Goal: Information Seeking & Learning: Learn about a topic

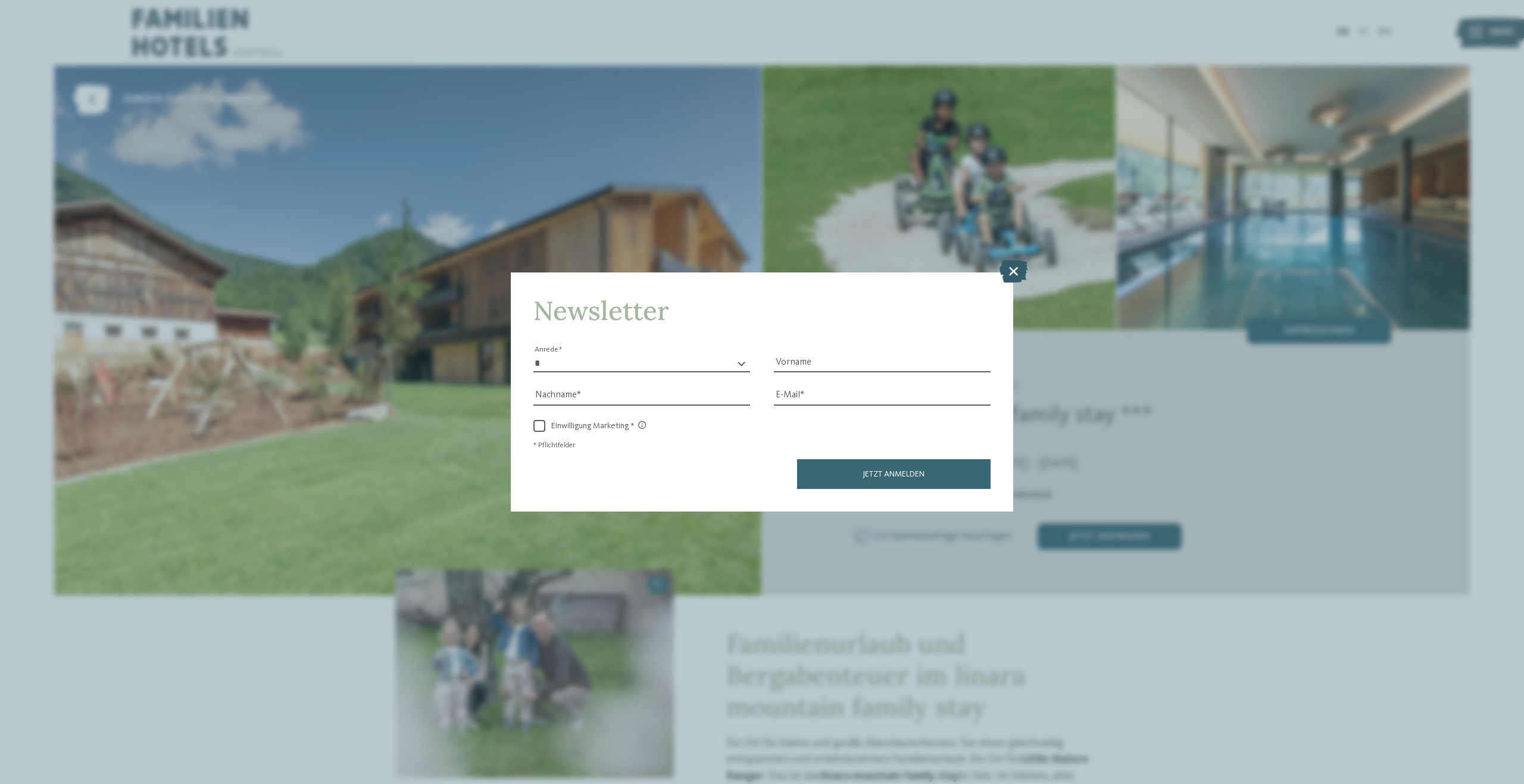
click at [1012, 272] on icon at bounding box center [1013, 272] width 28 height 23
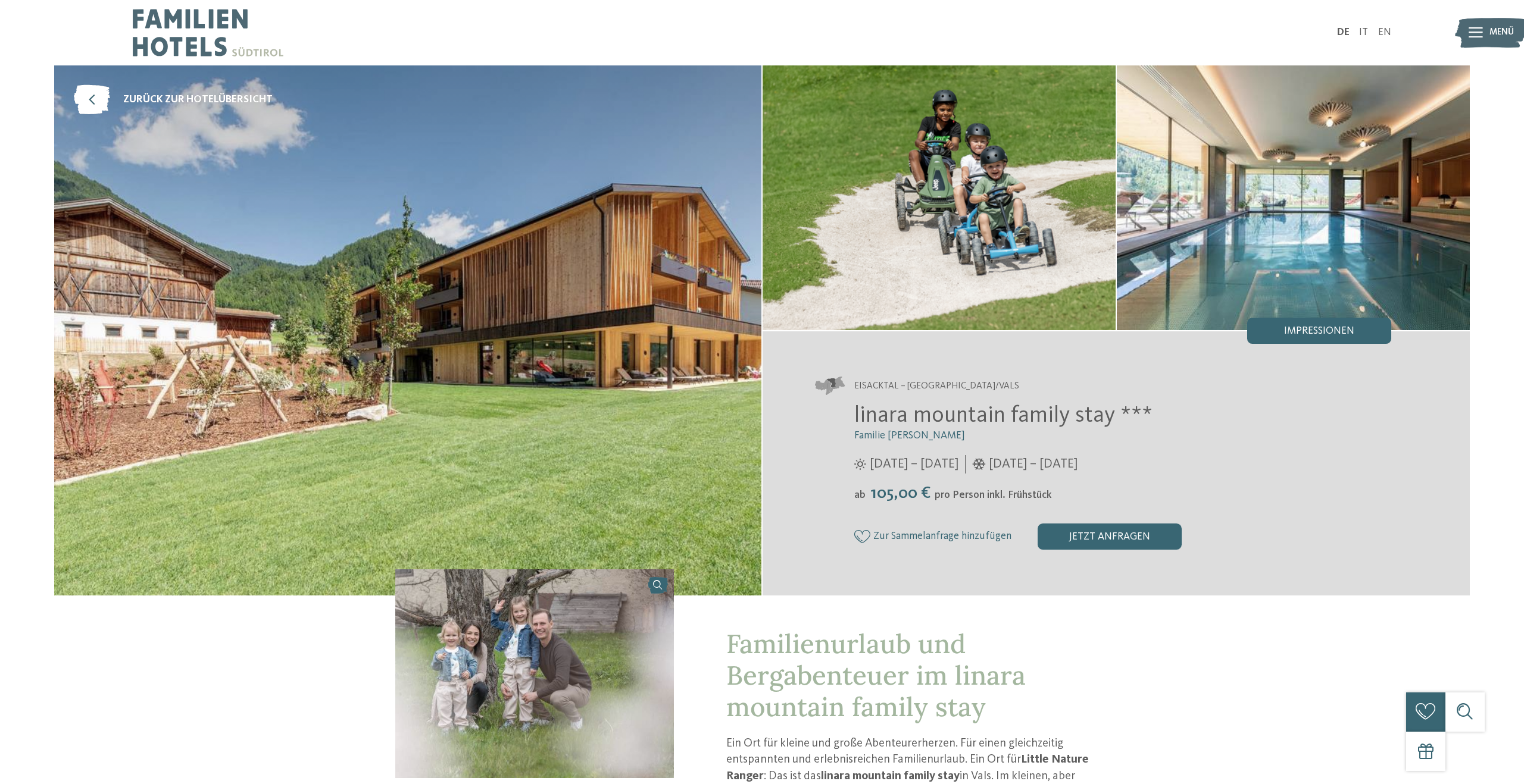
click at [1012, 272] on img at bounding box center [939, 197] width 353 height 265
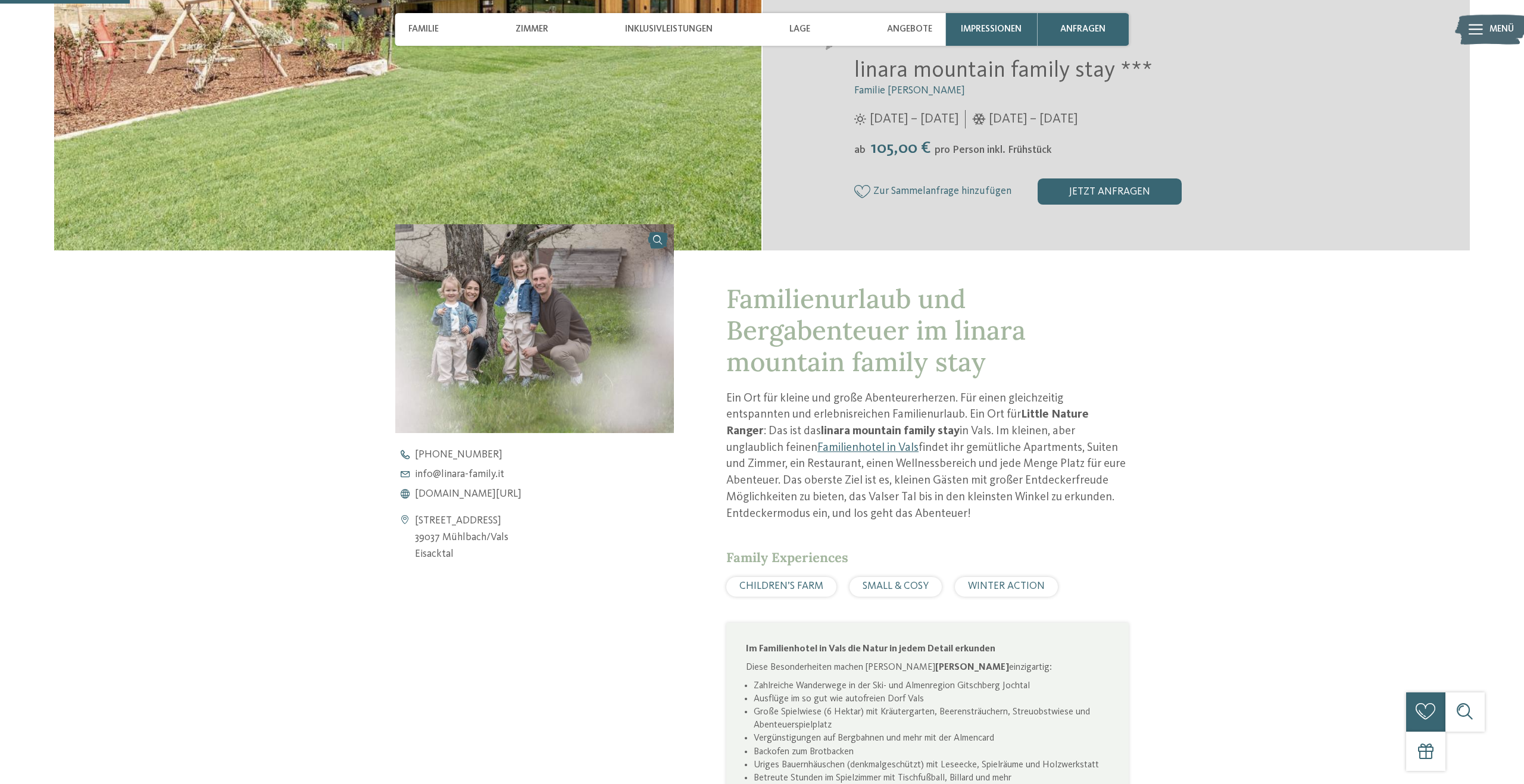
scroll to position [346, 0]
click at [456, 495] on span "www.linara-family.it/de" at bounding box center [467, 494] width 106 height 11
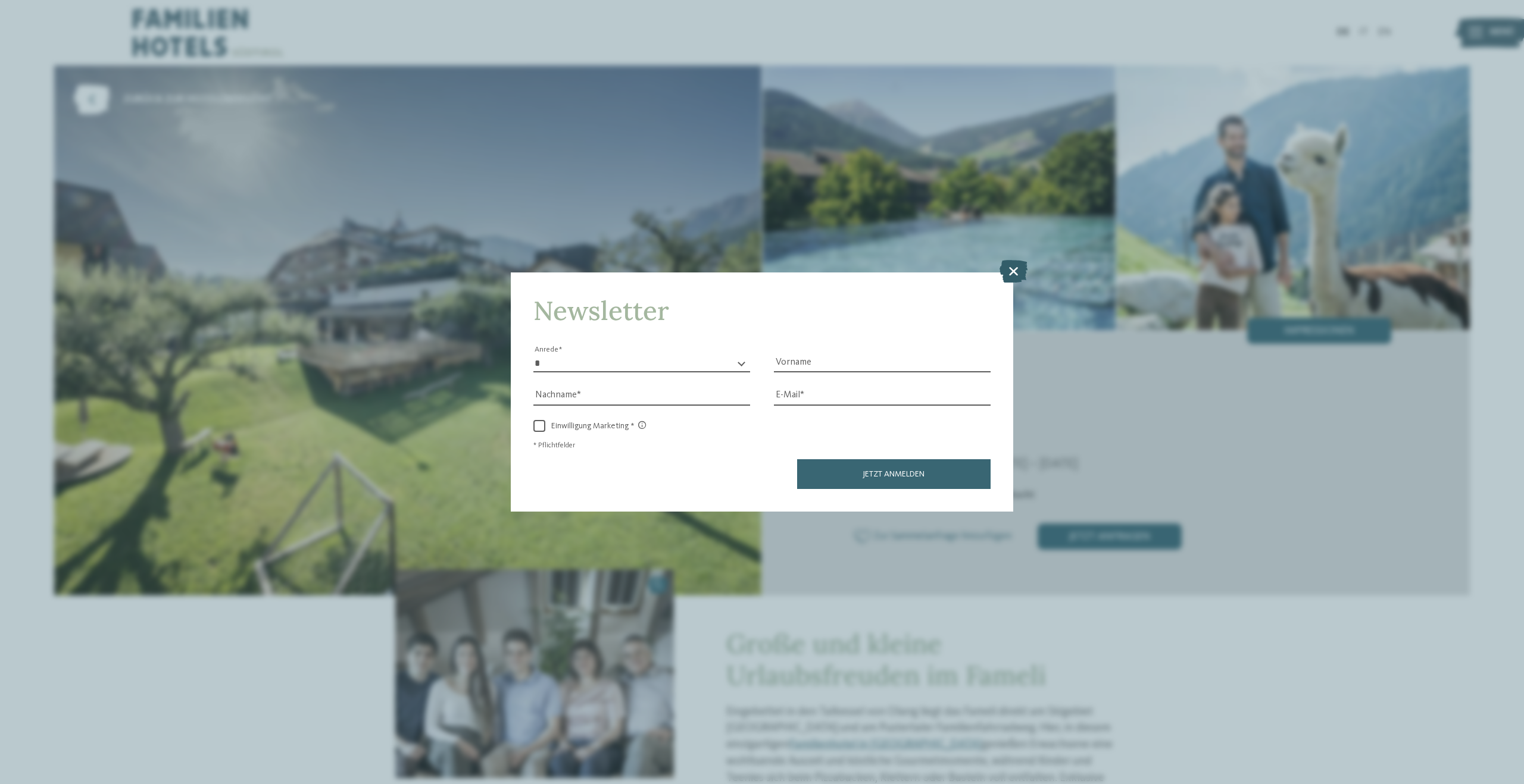
click at [1014, 278] on icon at bounding box center [1013, 272] width 28 height 23
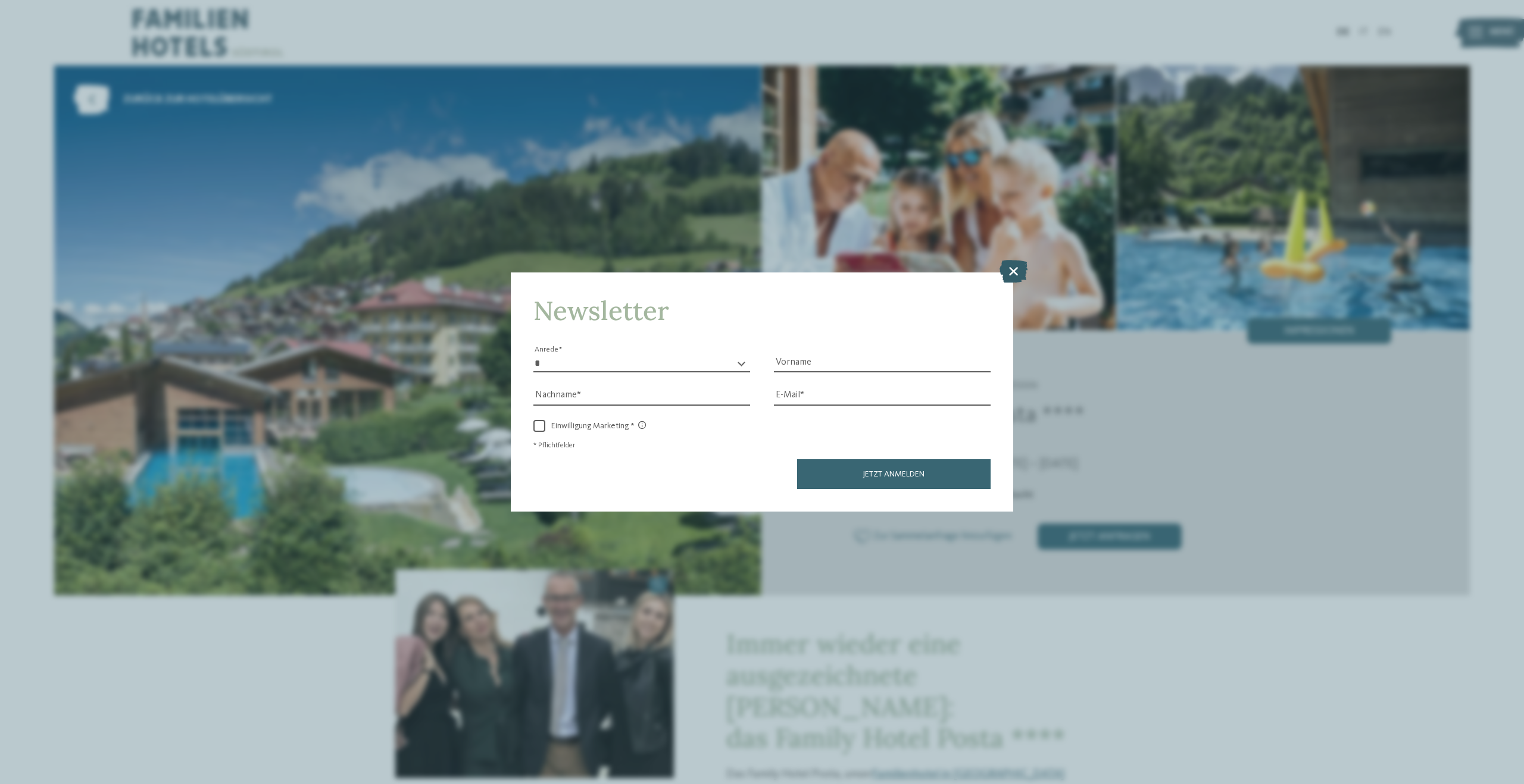
click at [1012, 268] on icon at bounding box center [1013, 272] width 28 height 23
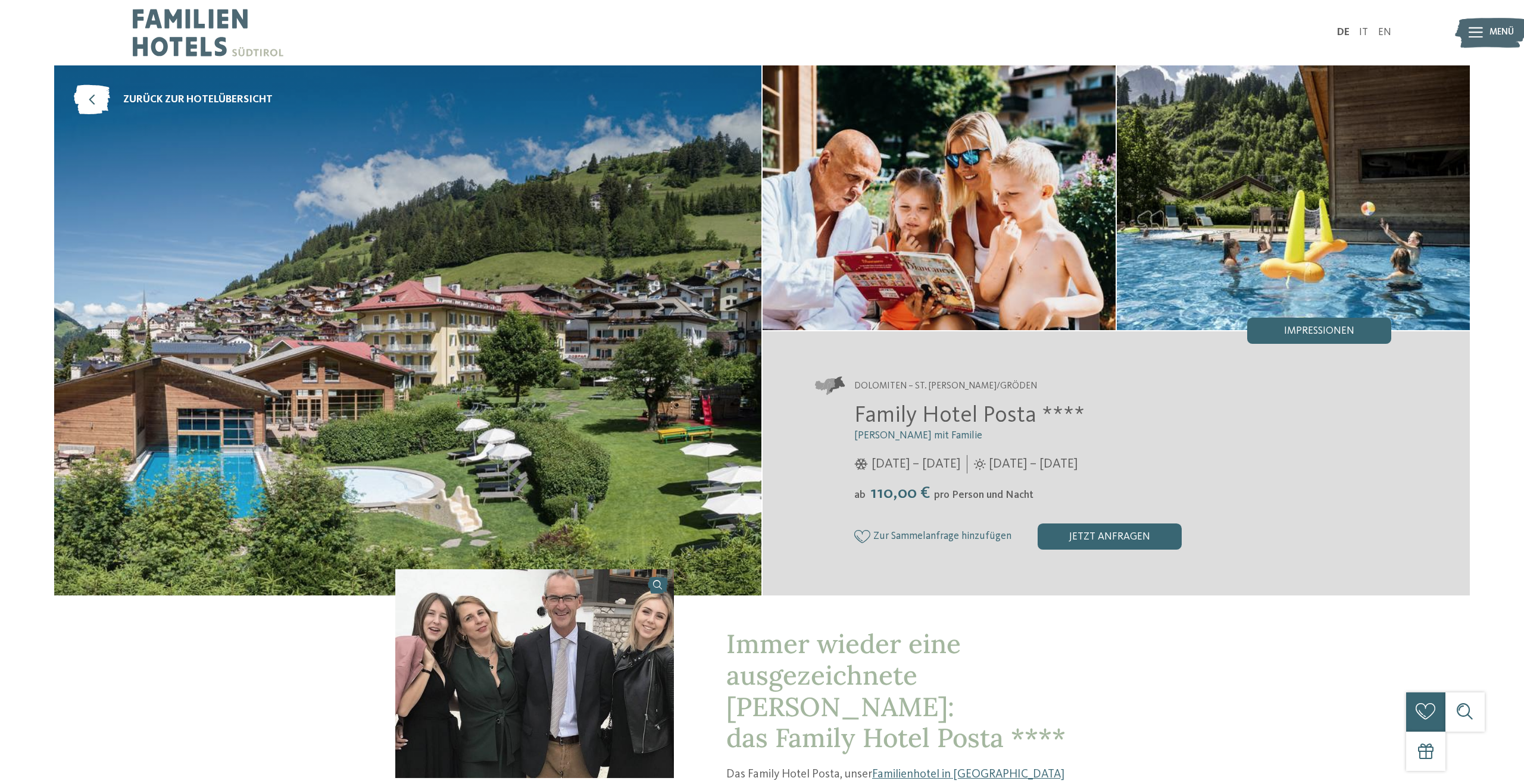
click at [879, 416] on span "Family Hotel Posta ****" at bounding box center [969, 415] width 231 height 23
click at [879, 449] on div "Family Hotel Posta **** Elisabeth Ploner mit Familie 05.12.2025 – 29.03.2026 ab" at bounding box center [1103, 476] width 576 height 147
drag, startPoint x: 1028, startPoint y: 421, endPoint x: 854, endPoint y: 418, distance: 174.0
click at [854, 418] on span "Family Hotel Posta ****" at bounding box center [969, 415] width 231 height 23
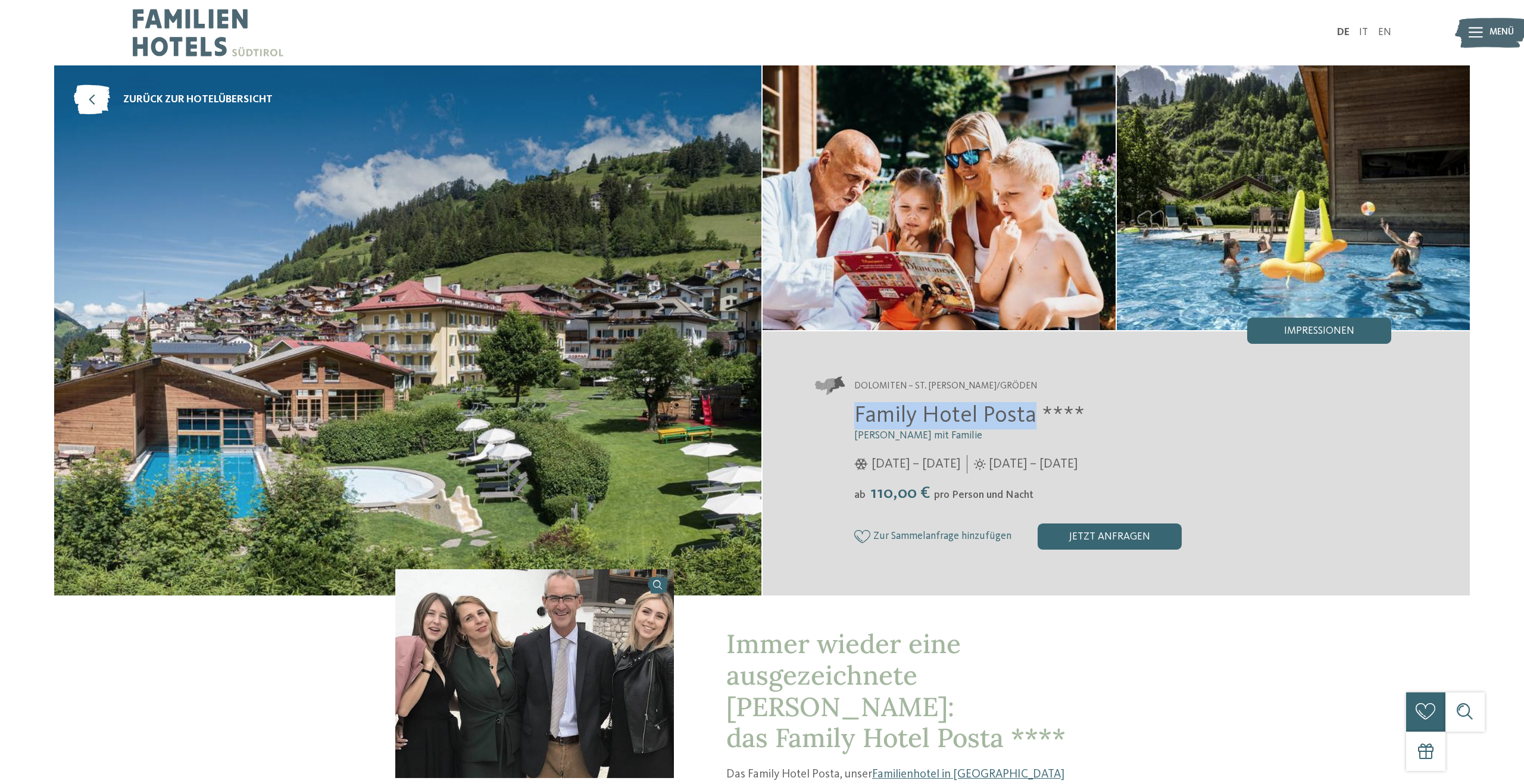
copy span "Family Hotel Posta"
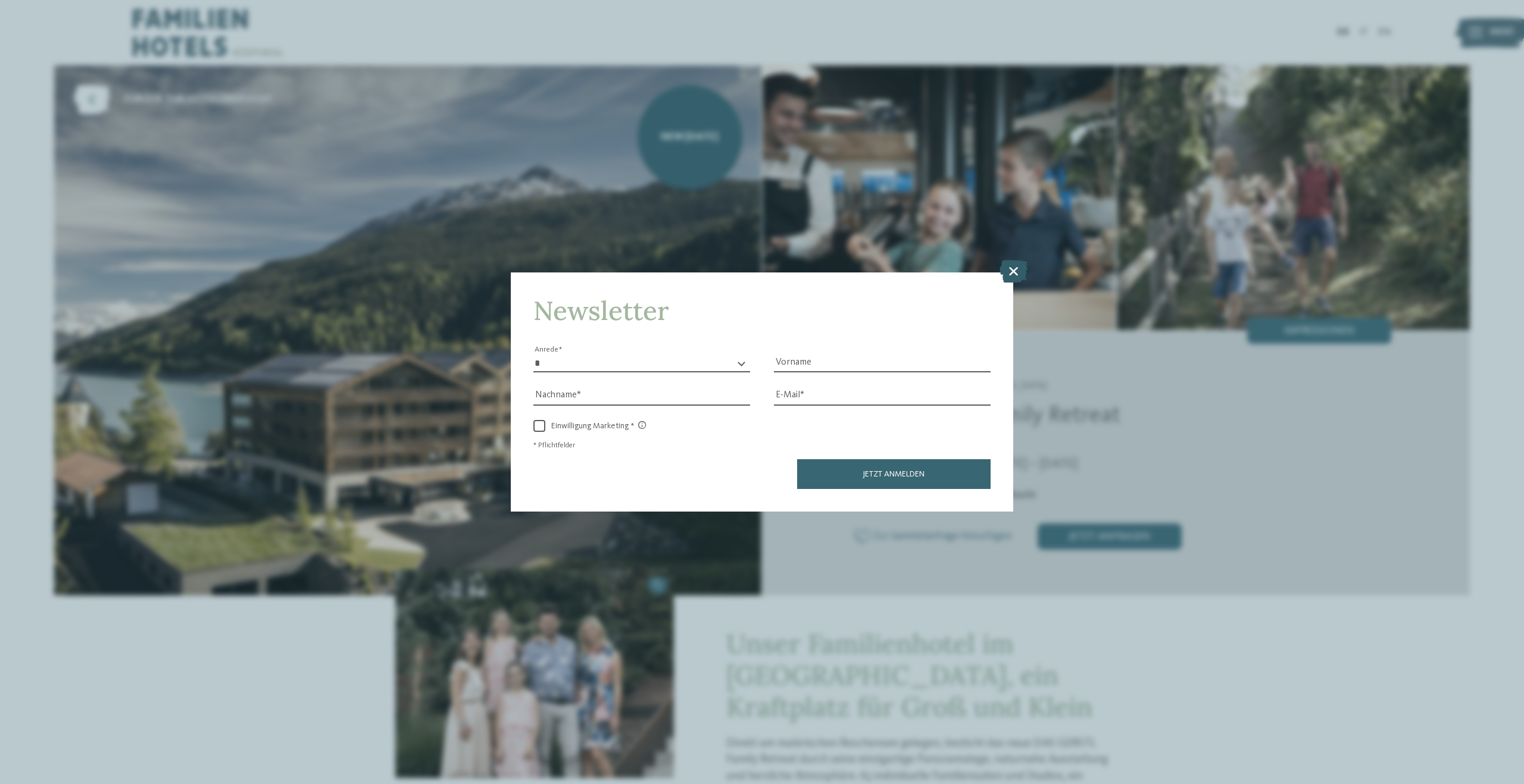
click at [1018, 274] on icon at bounding box center [1013, 272] width 28 height 23
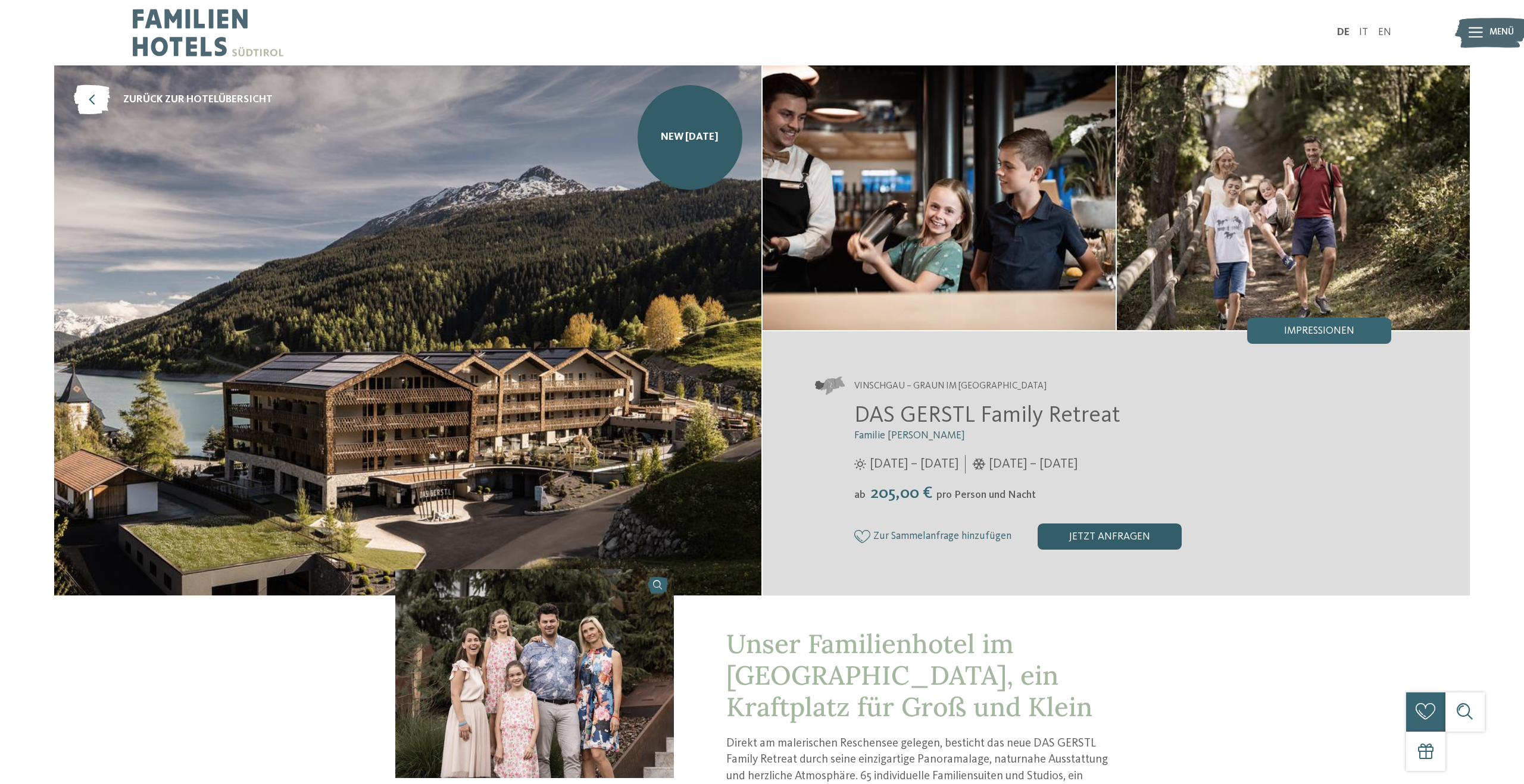
click at [1095, 543] on div "jetzt anfragen" at bounding box center [1109, 536] width 144 height 26
drag, startPoint x: 917, startPoint y: 432, endPoint x: 852, endPoint y: 437, distance: 65.2
click at [852, 437] on div "DAS GERSTL Family Retreat Familie [PERSON_NAME] [DATE] – [DATE] [DATE] – [DATE]" at bounding box center [1103, 476] width 576 height 147
copy span "Familie [PERSON_NAME]"
click at [1000, 436] on h3 "Familie [PERSON_NAME]" at bounding box center [1122, 436] width 537 height 13
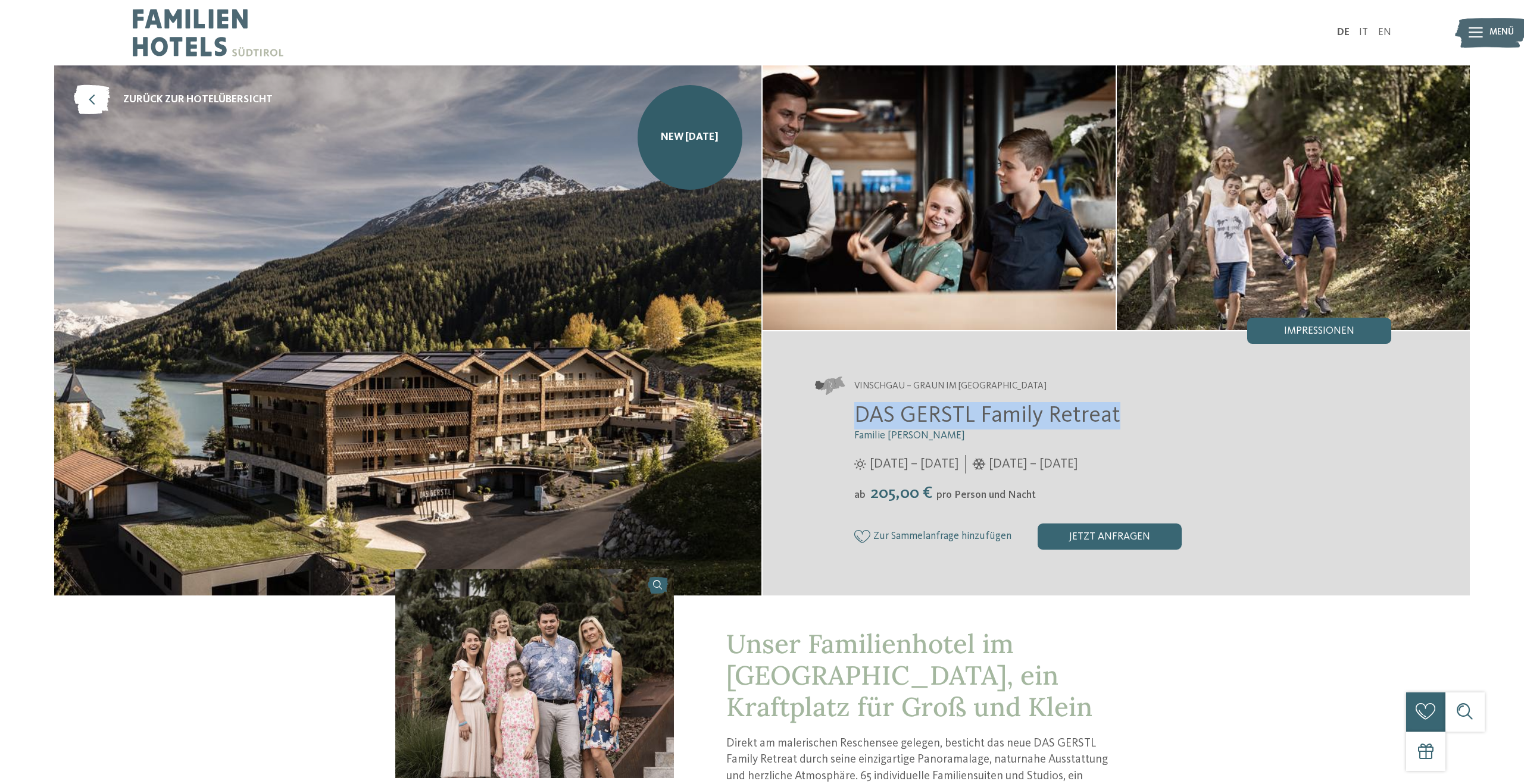
drag, startPoint x: 1130, startPoint y: 421, endPoint x: 857, endPoint y: 422, distance: 273.0
click at [857, 422] on h2 "DAS GERSTL Family Retreat" at bounding box center [1122, 416] width 537 height 27
copy span "DAS GERSTL Family Retreat"
